Goal: Browse casually

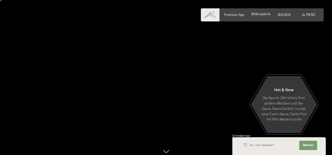
click at [261, 15] on span "Bildergalerie" at bounding box center [260, 14] width 19 height 4
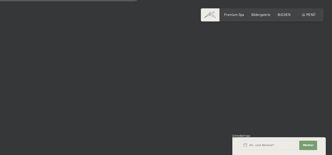
scroll to position [2082, 0]
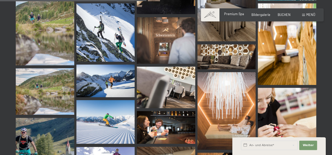
click at [242, 13] on span "Premium Spa" at bounding box center [234, 14] width 20 height 4
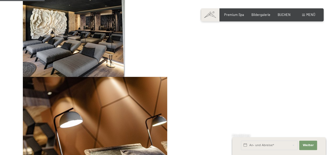
scroll to position [832, 0]
